Goal: Navigation & Orientation: Find specific page/section

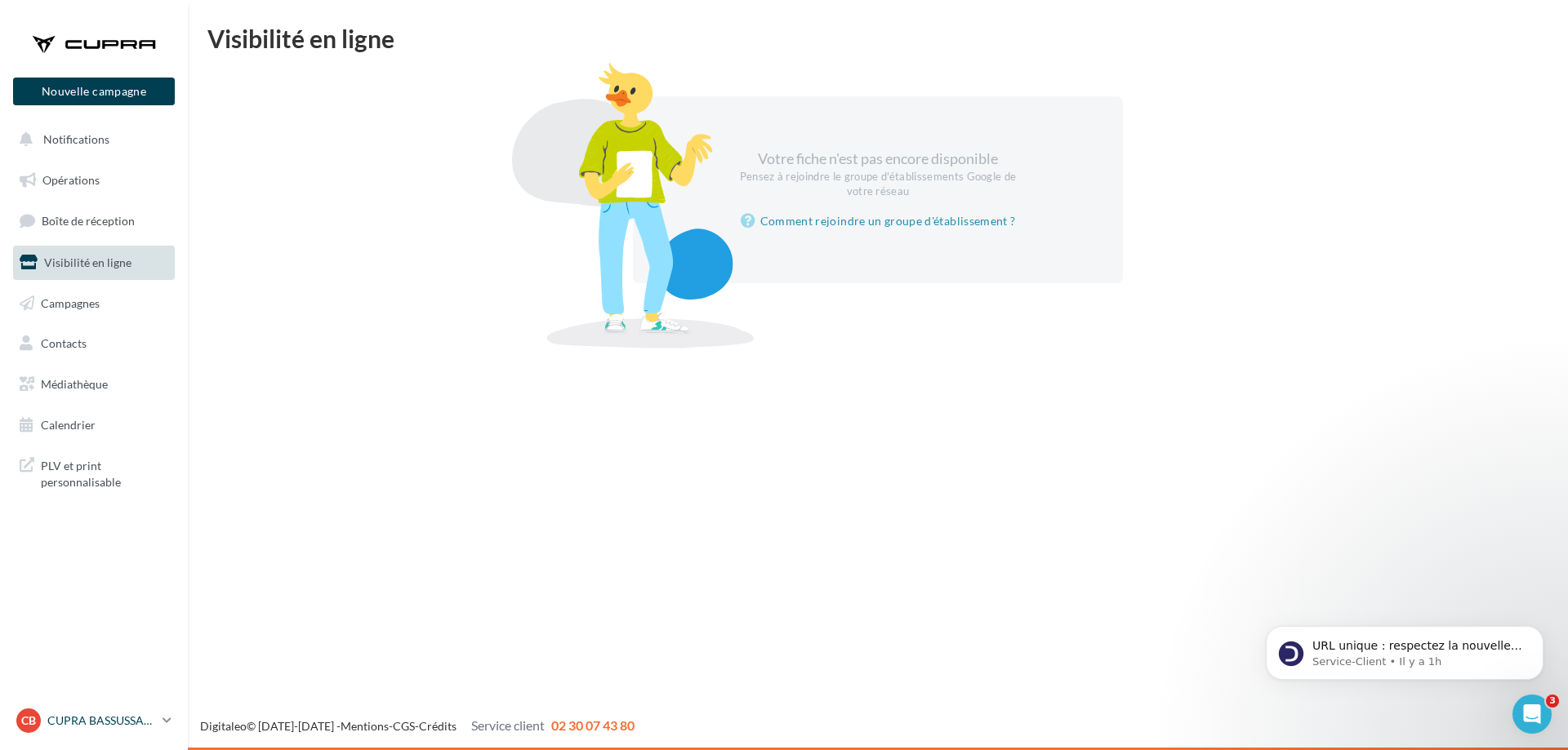
click at [116, 724] on p "CUPRA BASSUSSARRY" at bounding box center [101, 721] width 109 height 16
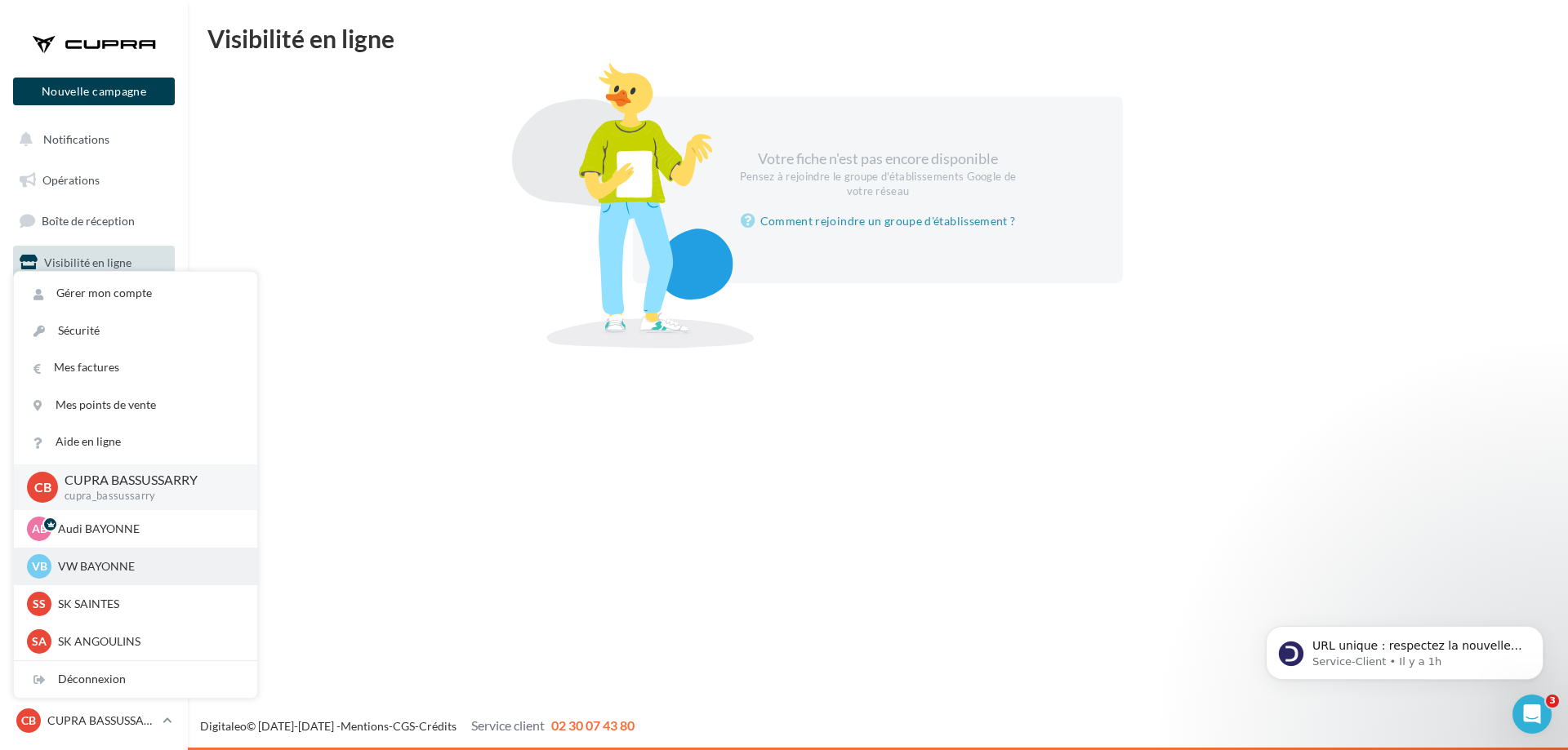
click at [121, 558] on p "VW BAYONNE" at bounding box center [147, 566] width 179 height 16
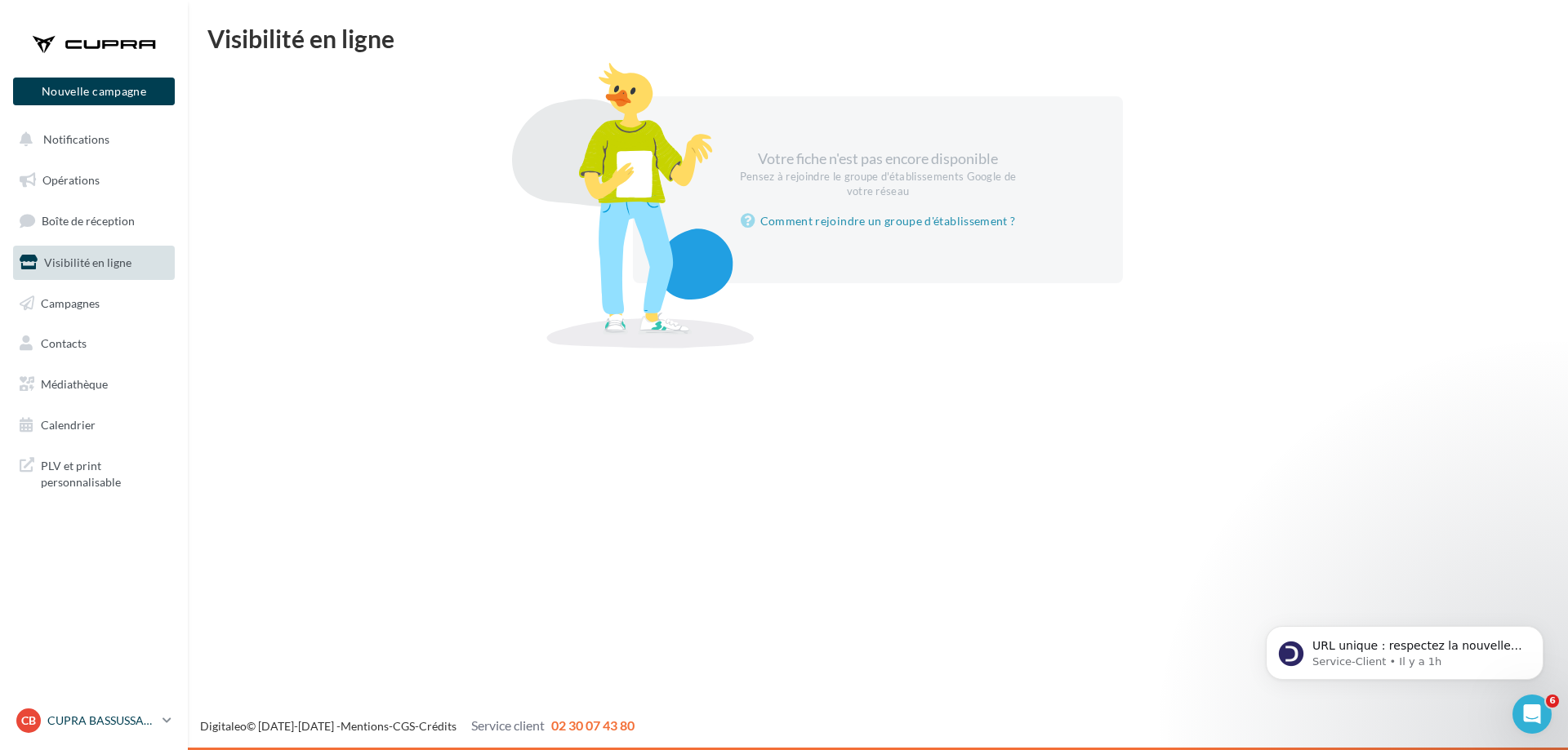
click at [121, 716] on p "CUPRA BASSUSSARRY" at bounding box center [101, 721] width 109 height 16
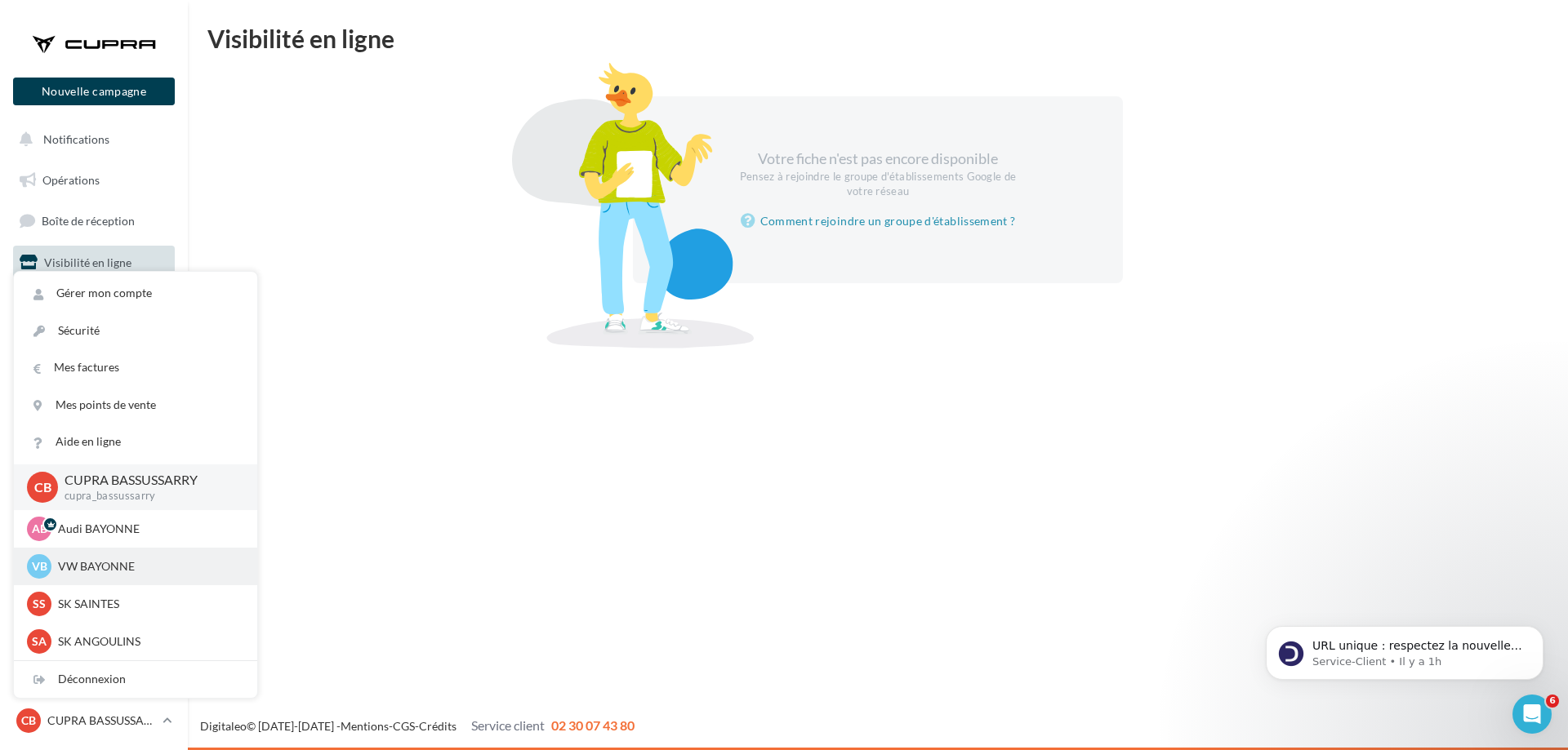
click at [129, 575] on p "VW BAYONNE" at bounding box center [147, 566] width 179 height 16
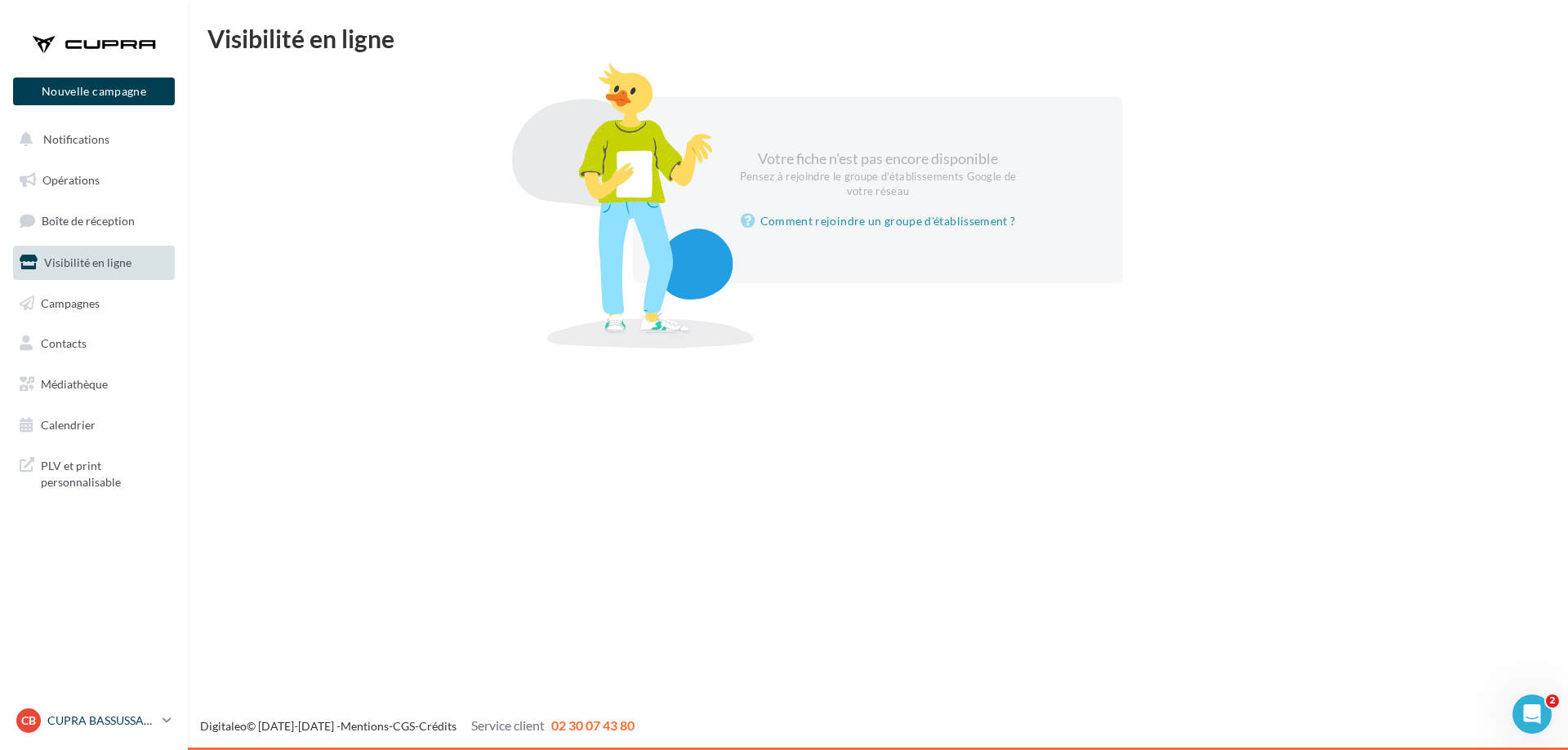
click at [93, 716] on p "CUPRA BASSUSSARRY" at bounding box center [101, 721] width 109 height 16
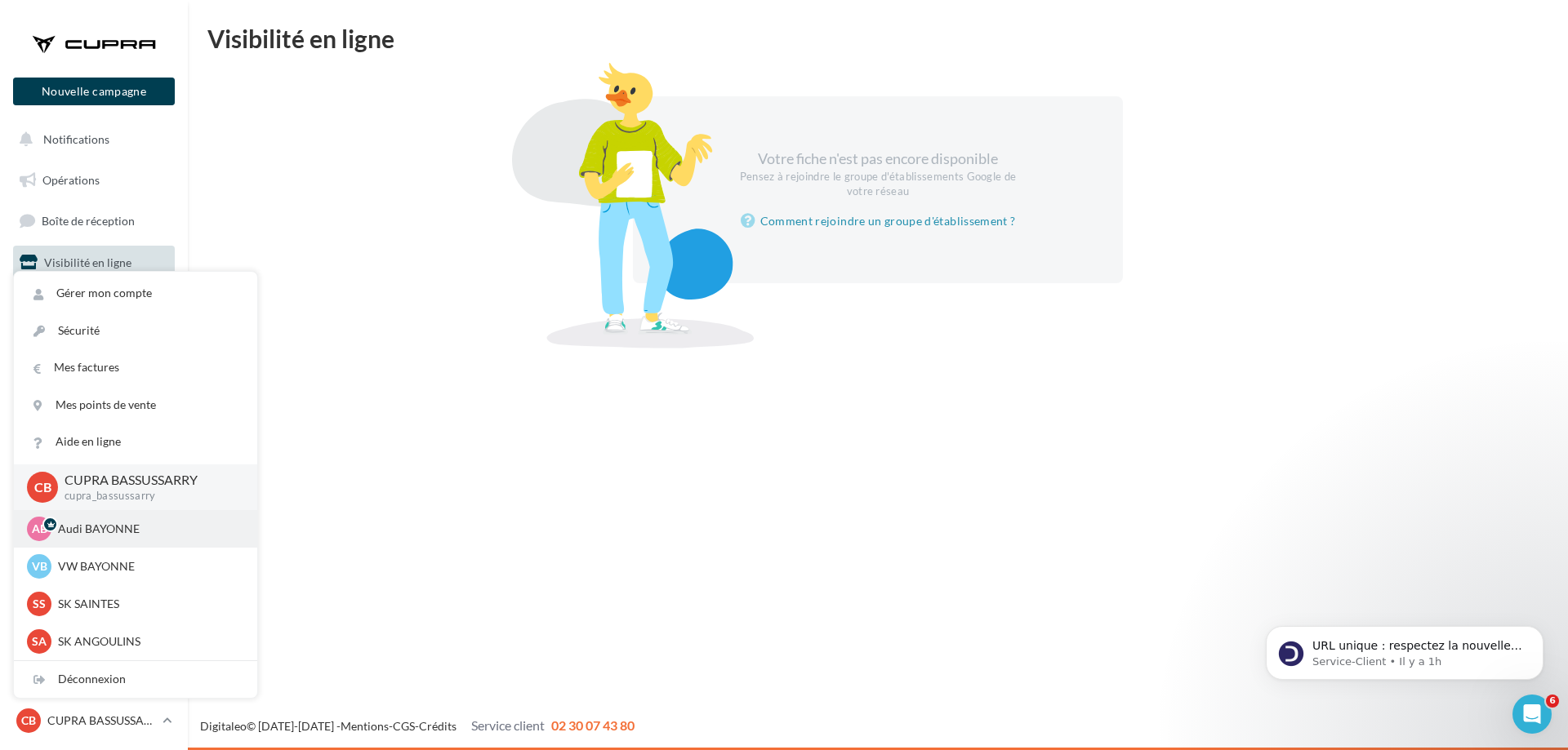
click at [115, 527] on p "Audi BAYONNE" at bounding box center [147, 529] width 179 height 16
